Goal: Task Accomplishment & Management: Manage account settings

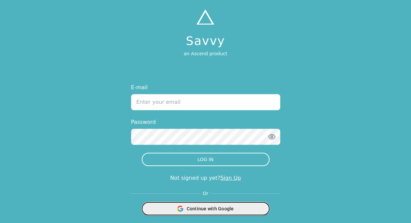
click at [220, 208] on span "Continue with Google" at bounding box center [210, 208] width 47 height 7
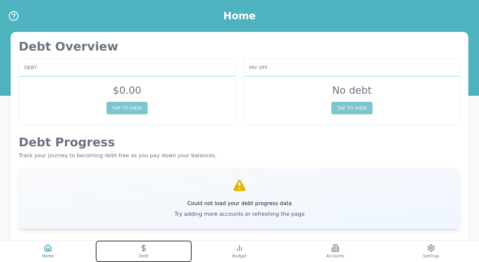
click at [154, 223] on button "Debt" at bounding box center [144, 251] width 96 height 21
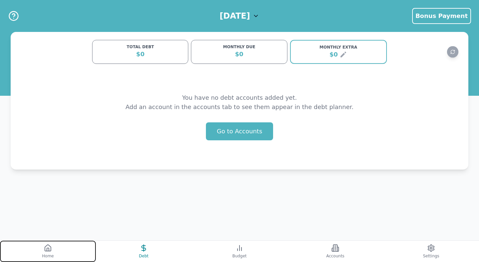
click at [65, 223] on button "Home" at bounding box center [48, 251] width 96 height 21
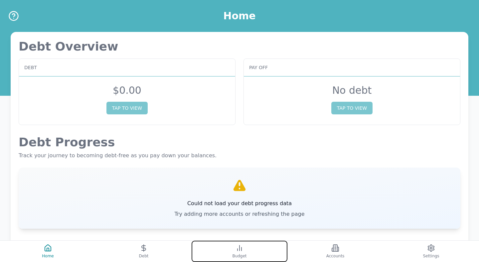
click at [262, 223] on button "Budget" at bounding box center [240, 251] width 96 height 21
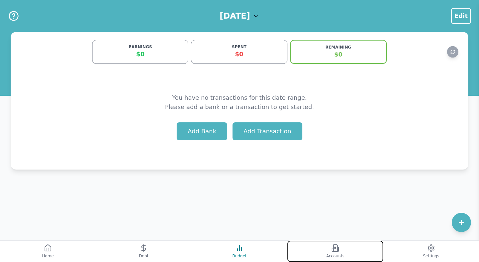
click at [355, 223] on button "Accounts" at bounding box center [336, 251] width 96 height 21
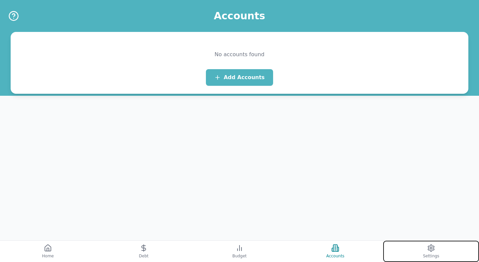
click at [411, 223] on button "Settings" at bounding box center [432, 251] width 96 height 21
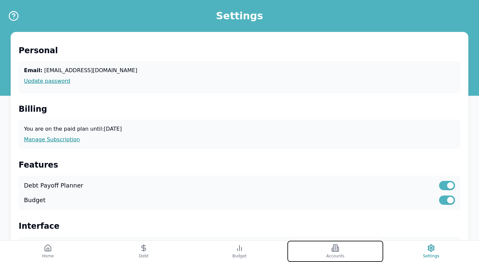
click at [346, 223] on button "Accounts" at bounding box center [336, 251] width 96 height 21
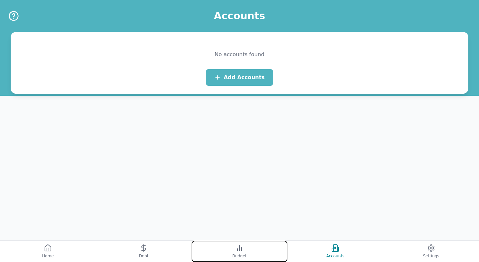
click at [234, 223] on span "Budget" at bounding box center [239, 256] width 14 height 5
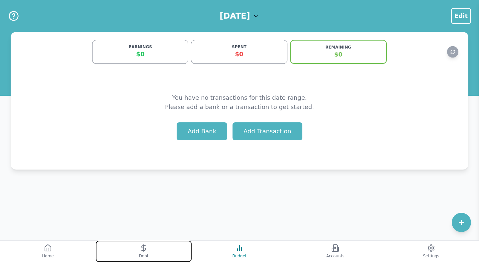
click at [161, 223] on button "Debt" at bounding box center [144, 251] width 96 height 21
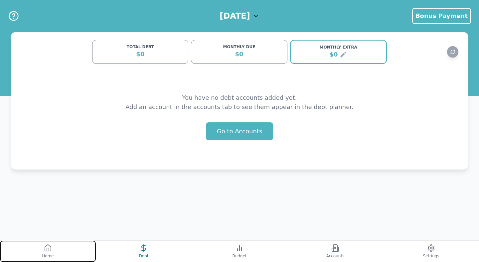
click at [65, 223] on button "Home" at bounding box center [48, 251] width 96 height 21
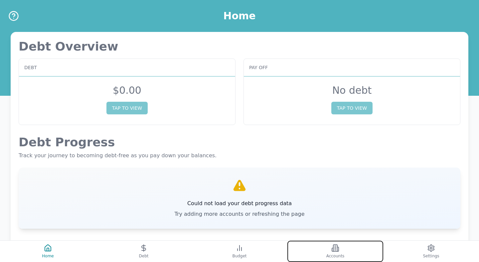
click at [310, 223] on button "Accounts" at bounding box center [336, 251] width 96 height 21
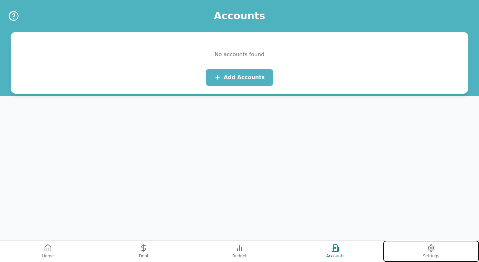
click at [411, 223] on button "Settings" at bounding box center [432, 251] width 96 height 21
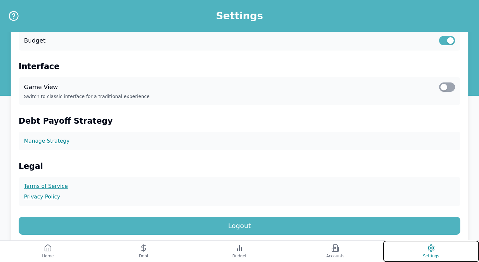
scroll to position [195, 0]
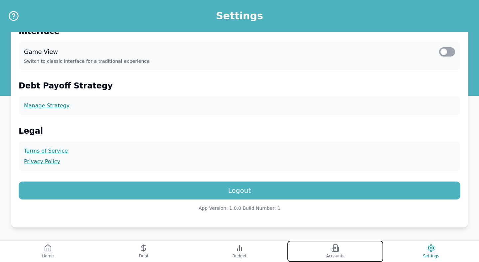
click at [333, 223] on icon at bounding box center [336, 248] width 8 height 8
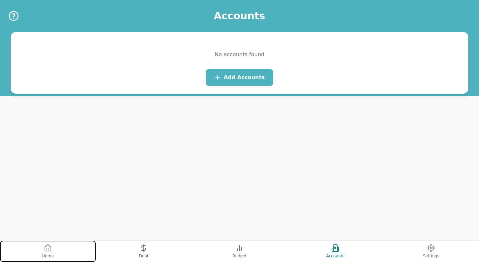
click at [49, 223] on span "Home" at bounding box center [48, 256] width 12 height 5
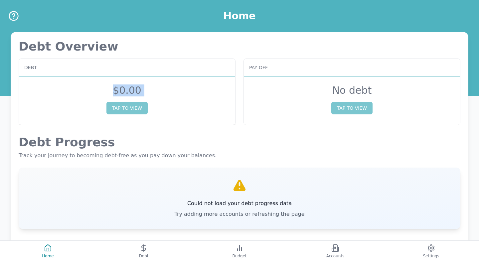
drag, startPoint x: 111, startPoint y: 88, endPoint x: 174, endPoint y: 90, distance: 63.0
click at [174, 90] on div "$ 0.00 TAP TO VIEW" at bounding box center [127, 100] width 216 height 46
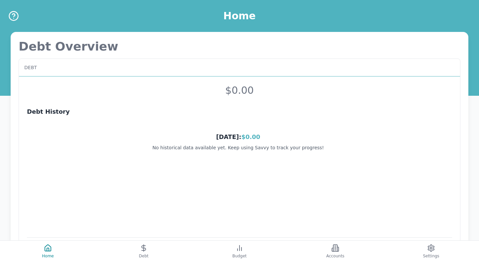
click at [229, 88] on span "$ 0.00" at bounding box center [239, 91] width 29 height 12
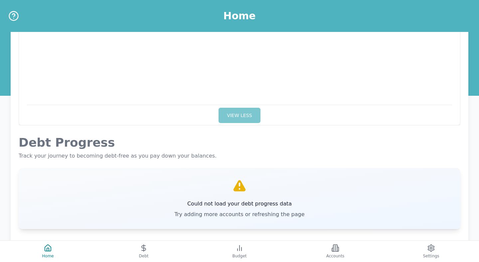
scroll to position [153, 0]
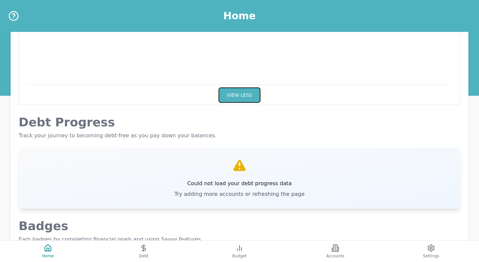
click at [243, 95] on button "VIEW LESS" at bounding box center [240, 95] width 42 height 15
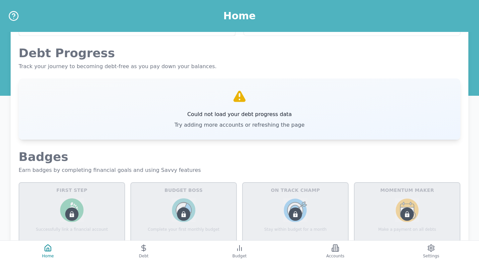
scroll to position [0, 0]
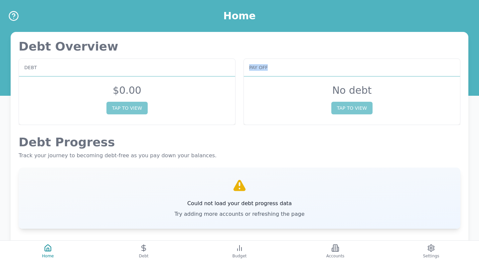
drag, startPoint x: 249, startPoint y: 67, endPoint x: 304, endPoint y: 69, distance: 55.3
click at [304, 69] on div "Pay off" at bounding box center [352, 68] width 216 height 18
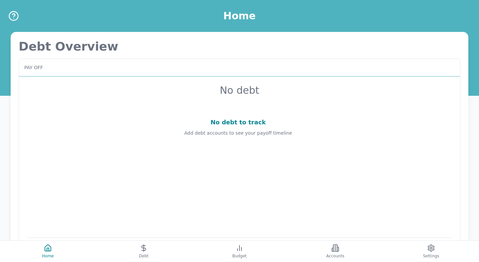
click at [229, 108] on div "No debt to track Add debt accounts to see your payoff timeline" at bounding box center [238, 127] width 423 height 40
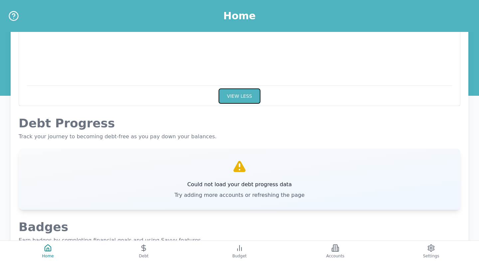
click at [243, 93] on button "VIEW LESS" at bounding box center [240, 96] width 42 height 15
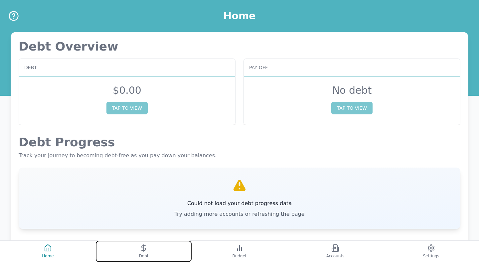
click at [160, 223] on button "Debt" at bounding box center [144, 251] width 96 height 21
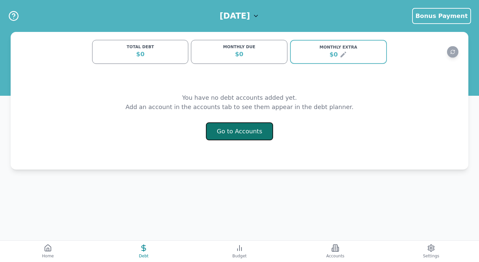
click at [260, 133] on button "Go to Accounts" at bounding box center [240, 132] width 68 height 18
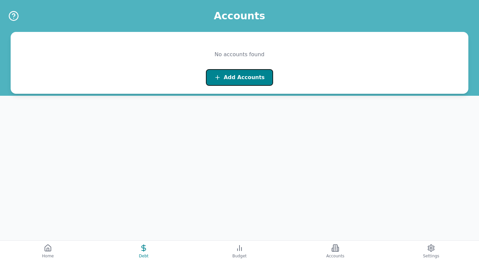
click at [252, 79] on span "Add Accounts" at bounding box center [244, 78] width 41 height 8
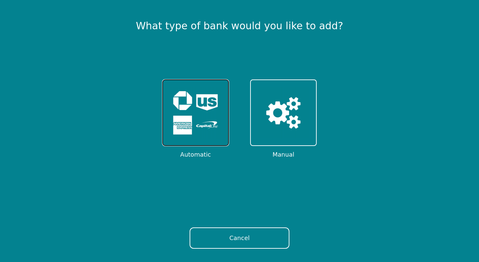
click at [189, 93] on img at bounding box center [196, 113] width 52 height 52
